Goal: Transaction & Acquisition: Purchase product/service

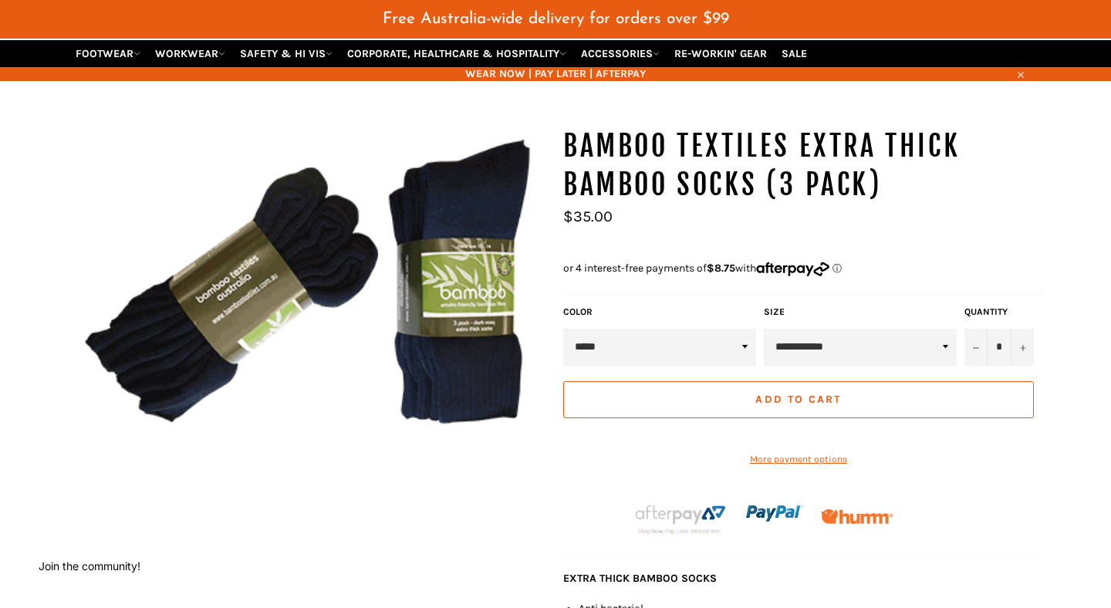
scroll to position [150, 0]
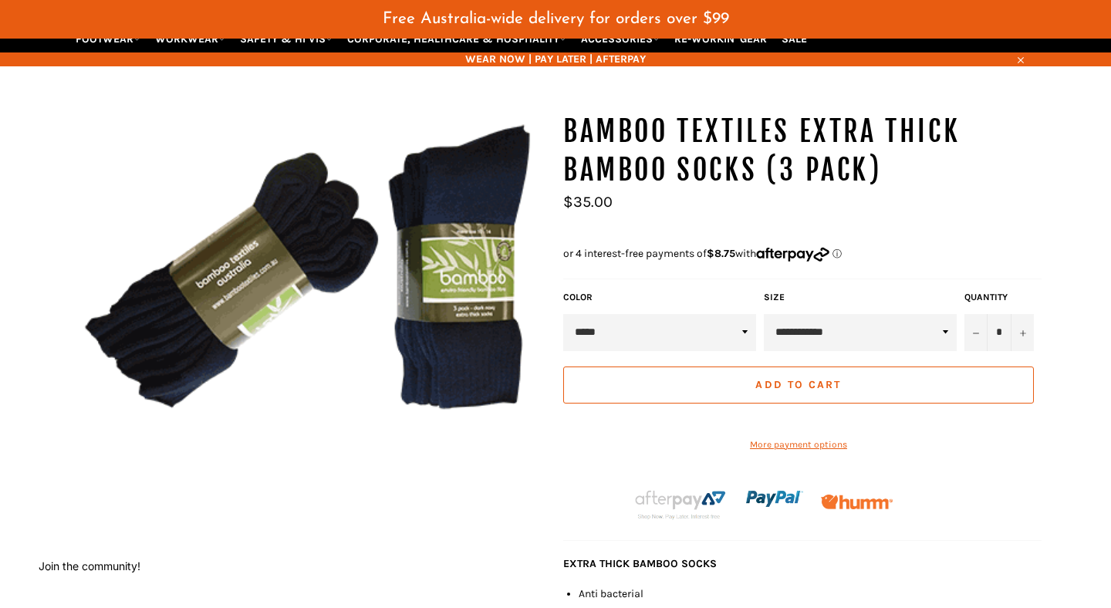
click at [462, 251] on img at bounding box center [308, 269] width 478 height 313
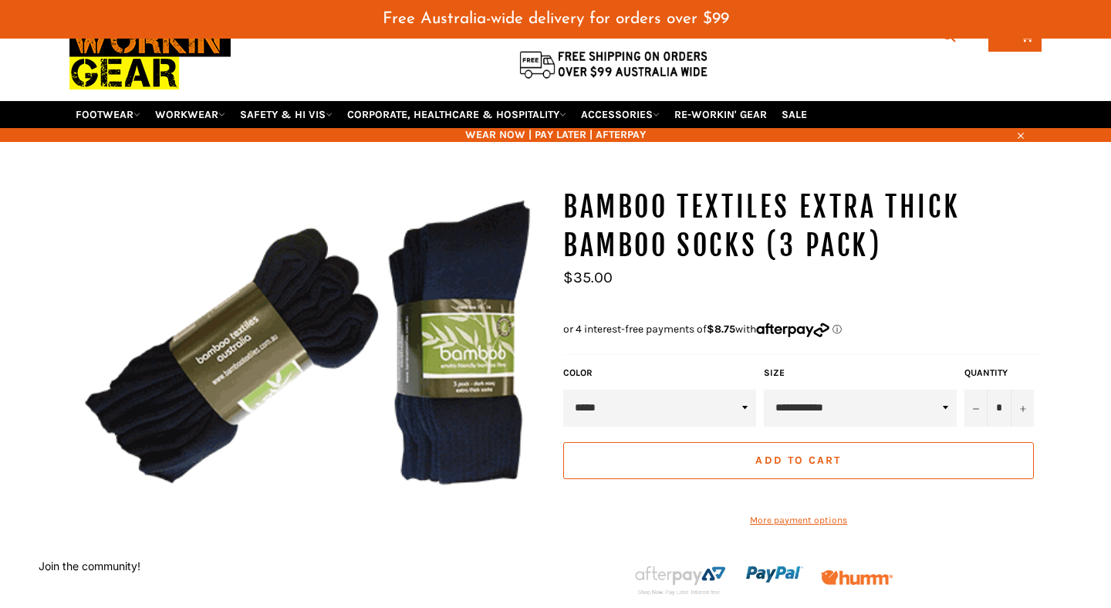
scroll to position [0, 0]
